Goal: Transaction & Acquisition: Book appointment/travel/reservation

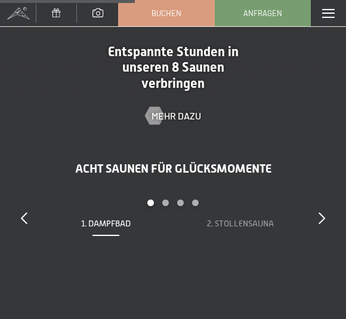
scroll to position [2630, 0]
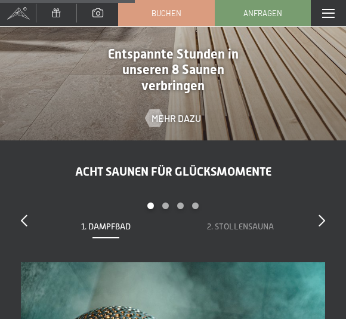
click at [319, 219] on icon at bounding box center [322, 220] width 7 height 12
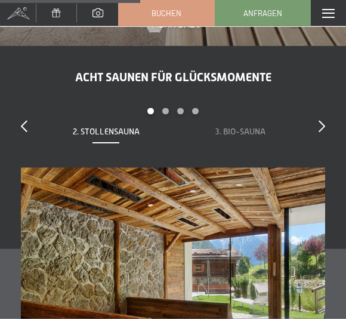
scroll to position [2725, 0]
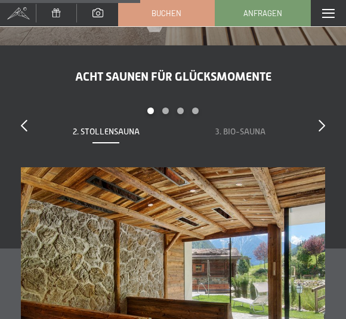
click at [322, 124] on icon at bounding box center [322, 125] width 7 height 12
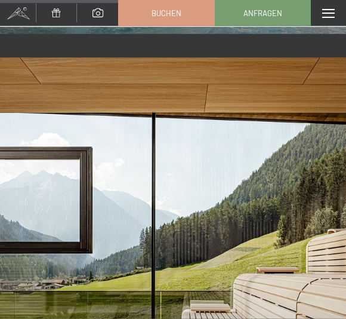
scroll to position [2272, 0]
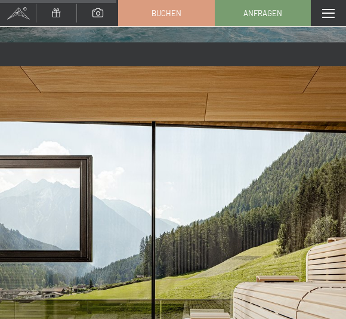
click at [195, 20] on link "Buchen" at bounding box center [166, 13] width 95 height 25
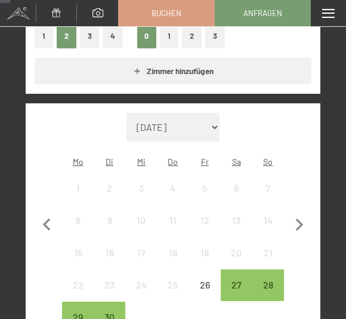
scroll to position [218, 0]
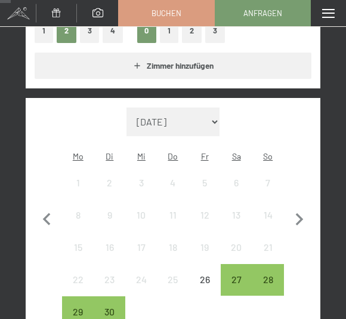
click at [302, 213] on icon "button" at bounding box center [299, 219] width 25 height 25
select select "[DATE]"
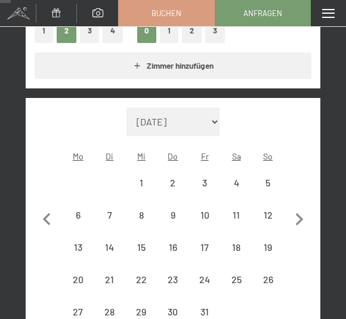
select select "[DATE]"
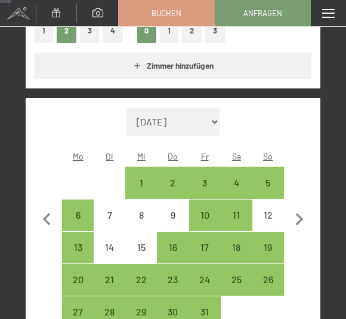
click at [212, 178] on div "3" at bounding box center [204, 192] width 29 height 29
select select "[DATE]"
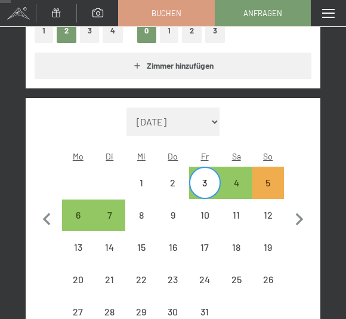
click at [73, 201] on span "Einwilligung Marketing*" at bounding box center [106, 200] width 98 height 12
click at [51, 201] on input "Einwilligung Marketing*" at bounding box center [45, 200] width 12 height 12
click at [82, 197] on span "Einwilligung Marketing*" at bounding box center [106, 200] width 98 height 12
click at [51, 197] on input "Einwilligung Marketing*" at bounding box center [45, 200] width 12 height 12
click at [81, 200] on span "Einwilligung Marketing*" at bounding box center [106, 200] width 98 height 12
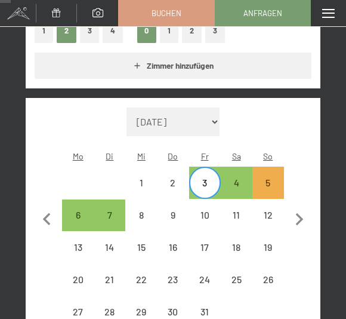
click at [51, 200] on input "Einwilligung Marketing*" at bounding box center [45, 200] width 12 height 12
click at [79, 202] on span "Einwilligung Marketing*" at bounding box center [106, 200] width 98 height 12
click at [51, 202] on input "Einwilligung Marketing*" at bounding box center [45, 200] width 12 height 12
checkbox input "false"
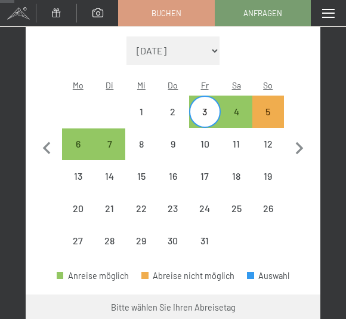
scroll to position [290, 0]
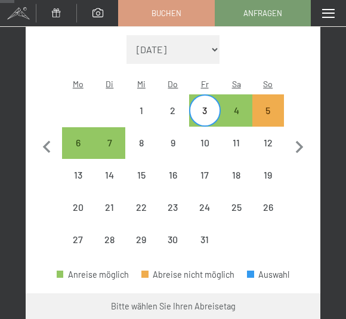
click at [81, 138] on div "6" at bounding box center [77, 152] width 29 height 29
select select "[DATE]"
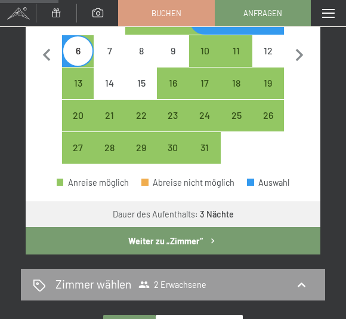
scroll to position [391, 0]
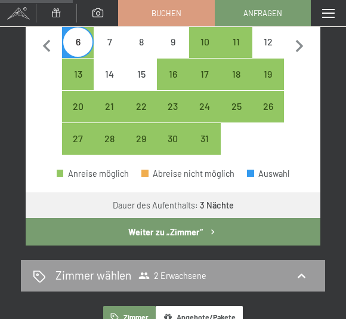
click at [239, 218] on button "Weiter zu „Zimmer“" at bounding box center [173, 231] width 295 height 27
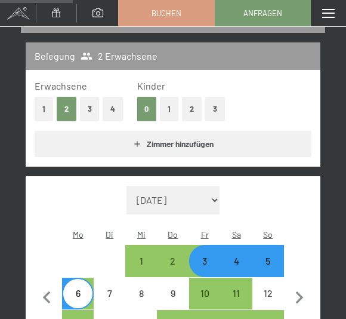
select select "[DATE]"
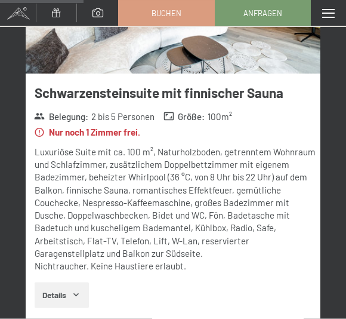
scroll to position [390, 0]
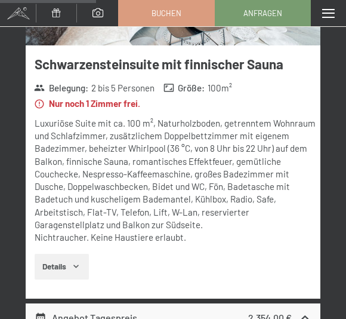
click at [72, 264] on button "Details" at bounding box center [62, 267] width 54 height 26
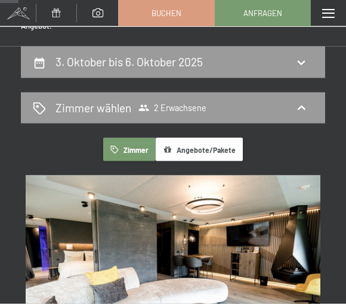
scroll to position [104, 0]
